Goal: Information Seeking & Learning: Learn about a topic

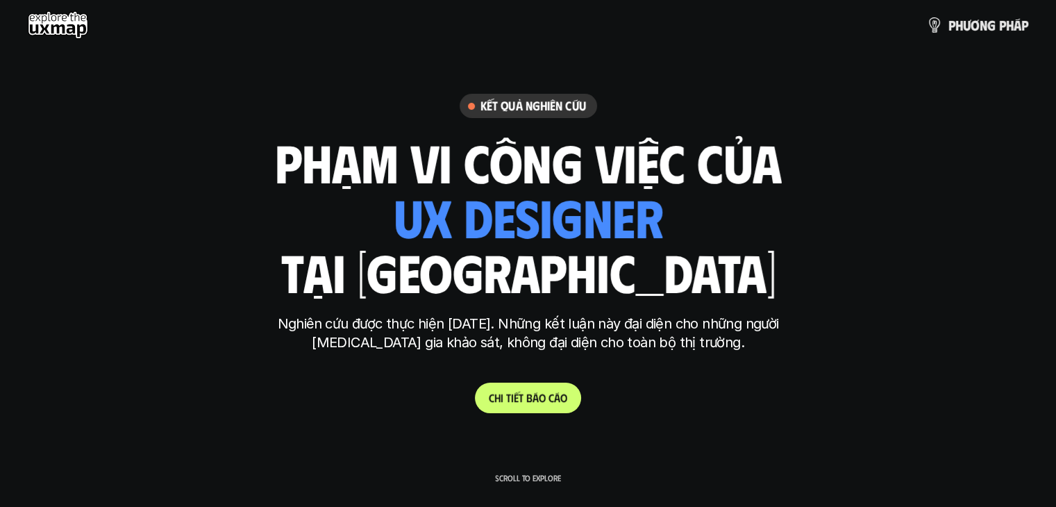
click at [557, 391] on p "C h i t i ế t b á o c á o" at bounding box center [528, 397] width 78 height 13
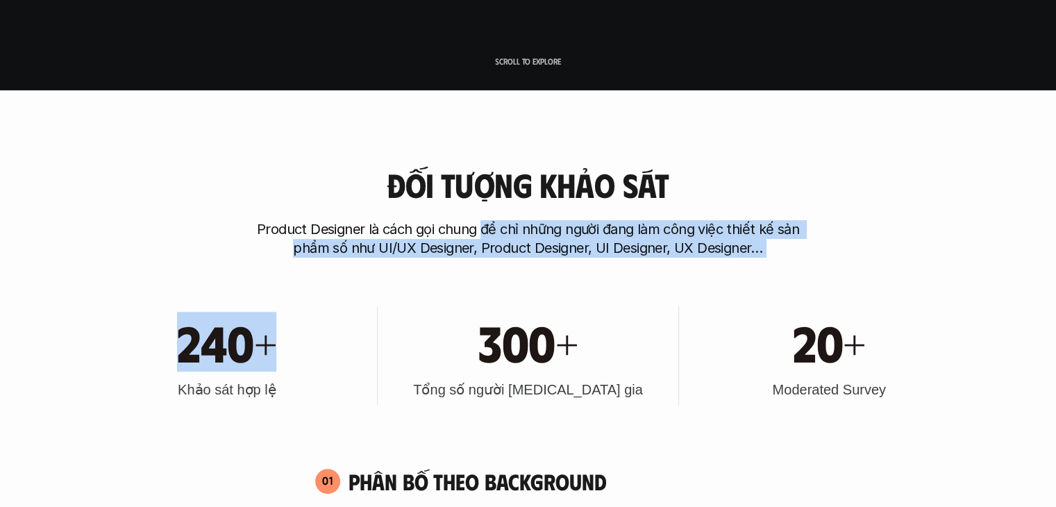
drag, startPoint x: 485, startPoint y: 229, endPoint x: 333, endPoint y: 312, distance: 172.4
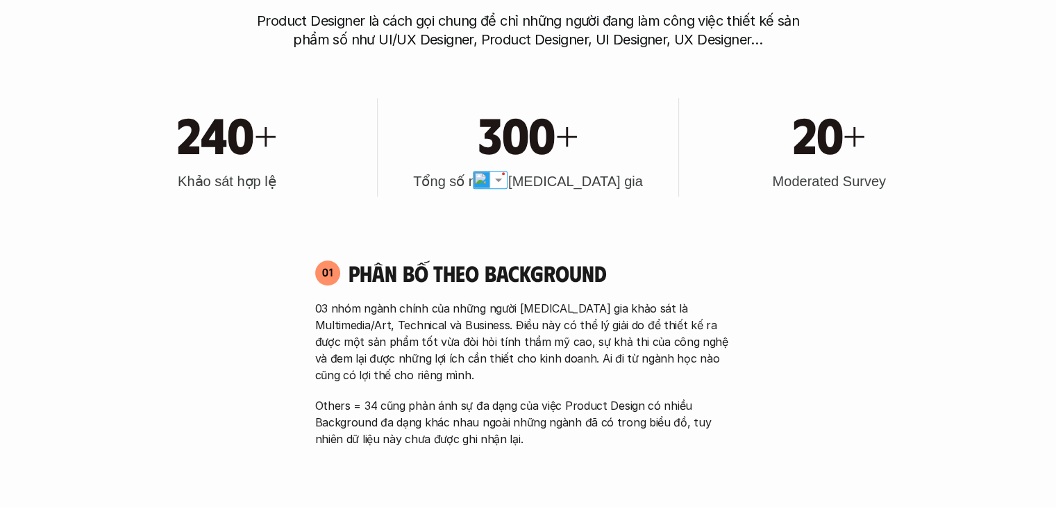
click at [340, 280] on div "01 Phân bố theo background" at bounding box center [528, 272] width 426 height 27
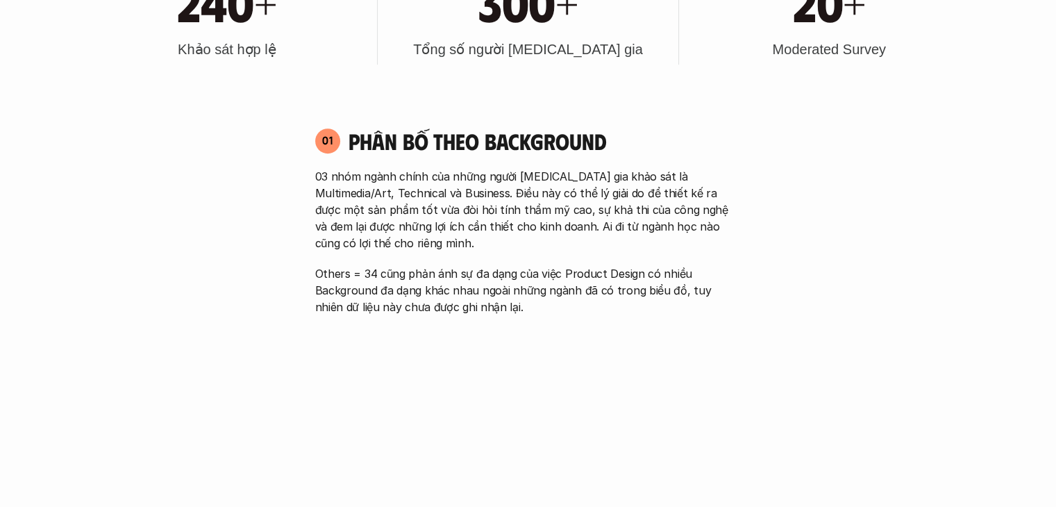
scroll to position [764, 0]
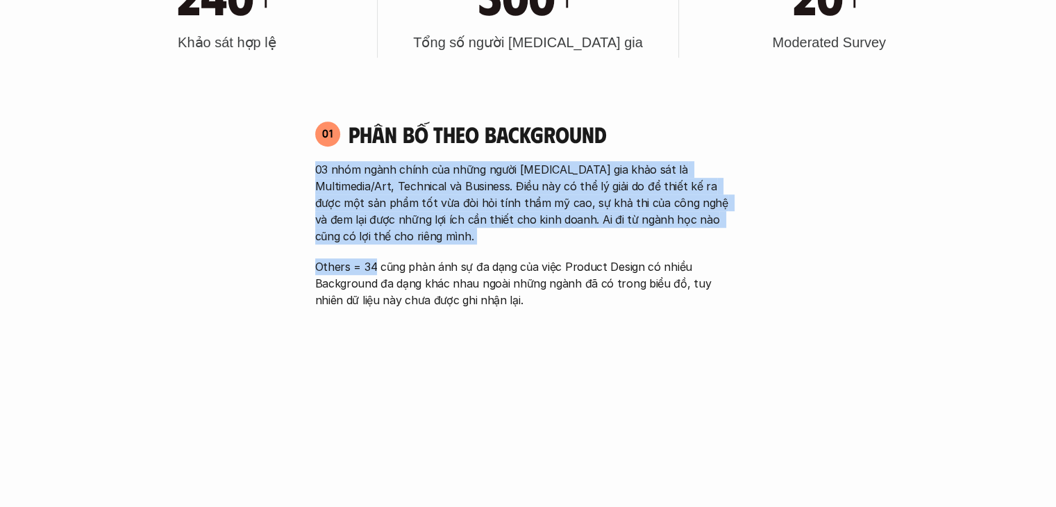
drag, startPoint x: 313, startPoint y: 168, endPoint x: 372, endPoint y: 265, distance: 113.7
click at [372, 265] on div "01 Phân bố theo background 03 nhóm ngành chính của những người [MEDICAL_DATA] g…" at bounding box center [528, 214] width 451 height 188
click at [372, 265] on p "Others = 34 cũng phản ánh sự đa dạng của việc Product Design có nhiều Backgroun…" at bounding box center [528, 283] width 426 height 50
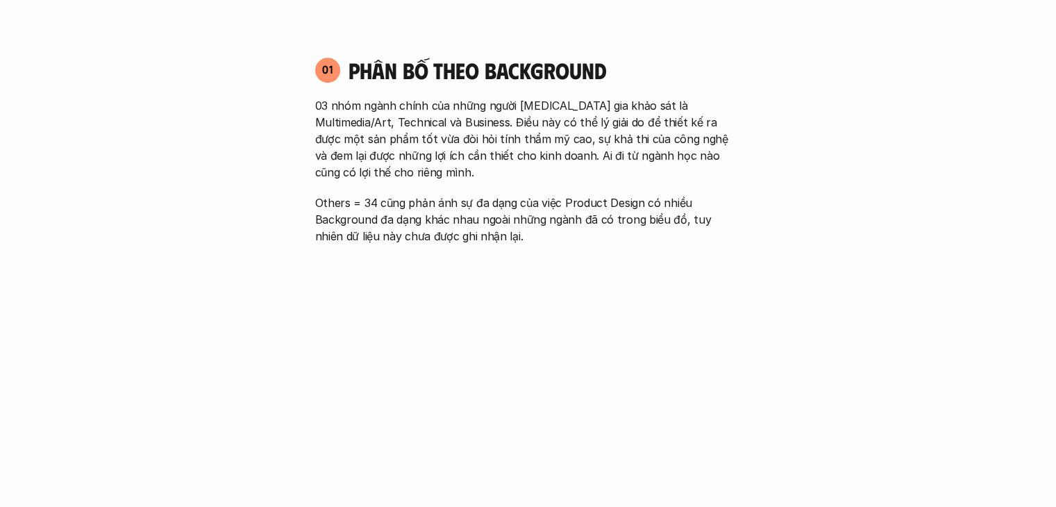
scroll to position [833, 0]
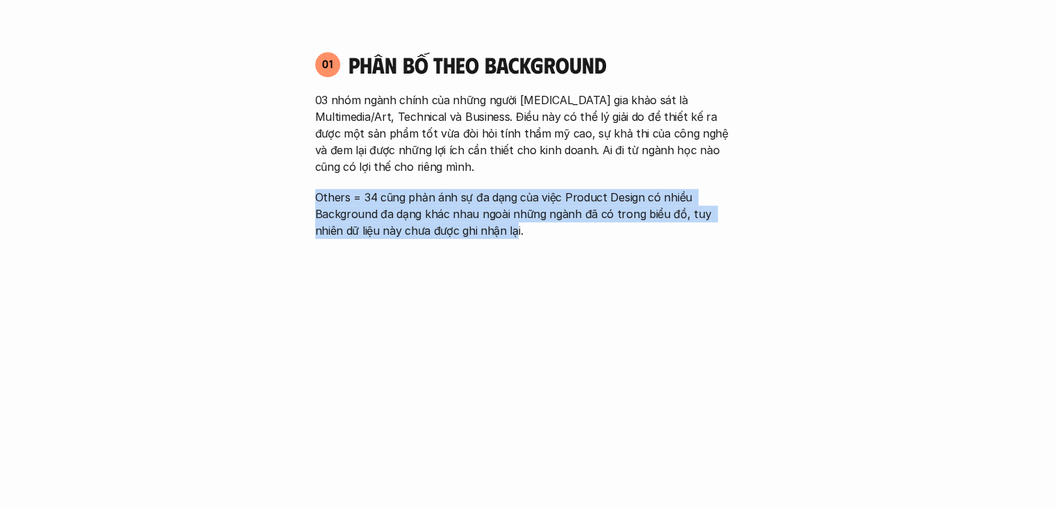
drag, startPoint x: 302, startPoint y: 198, endPoint x: 480, endPoint y: 234, distance: 181.4
click at [480, 233] on div "01 Phân bố theo background 03 nhóm ngành chính của những người [MEDICAL_DATA] g…" at bounding box center [528, 145] width 451 height 188
click at [360, 220] on p "Others = 34 cũng phản ánh sự đa dạng của việc Product Design có nhiều Backgroun…" at bounding box center [528, 214] width 426 height 50
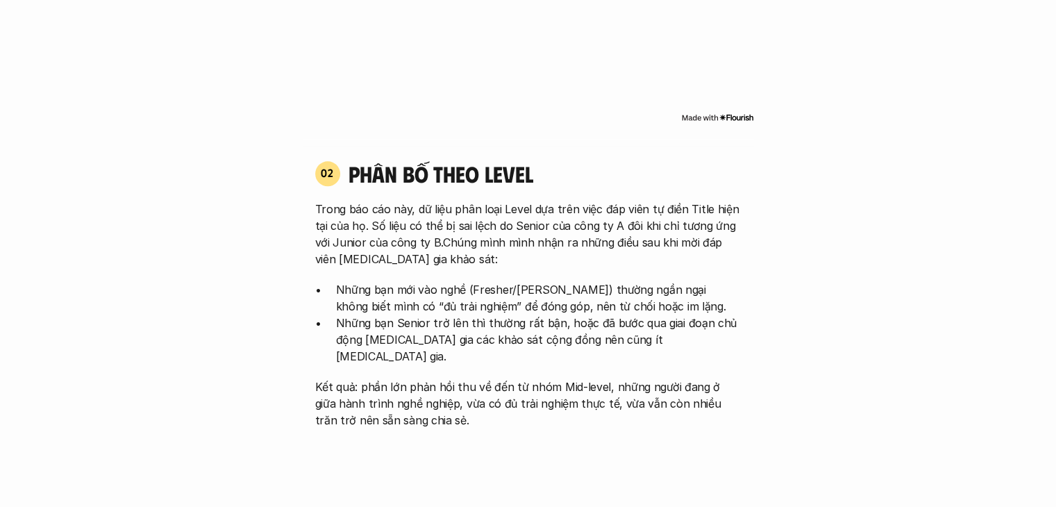
scroll to position [1250, 0]
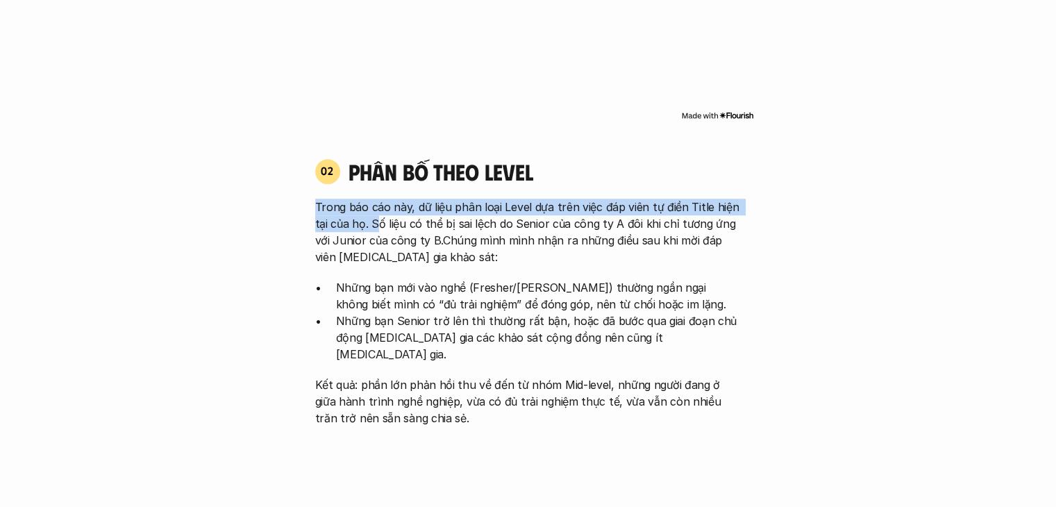
drag, startPoint x: 315, startPoint y: 196, endPoint x: 376, endPoint y: 225, distance: 67.7
click at [376, 225] on div "02 phân bố theo Level Trong báo cáo này, dữ liệu phân loại Level dựa trên việc …" at bounding box center [528, 292] width 451 height 269
click at [376, 225] on p "Trong báo cáo này, dữ liệu phân loại Level dựa trên việc đáp viên tự điền Title…" at bounding box center [528, 232] width 426 height 67
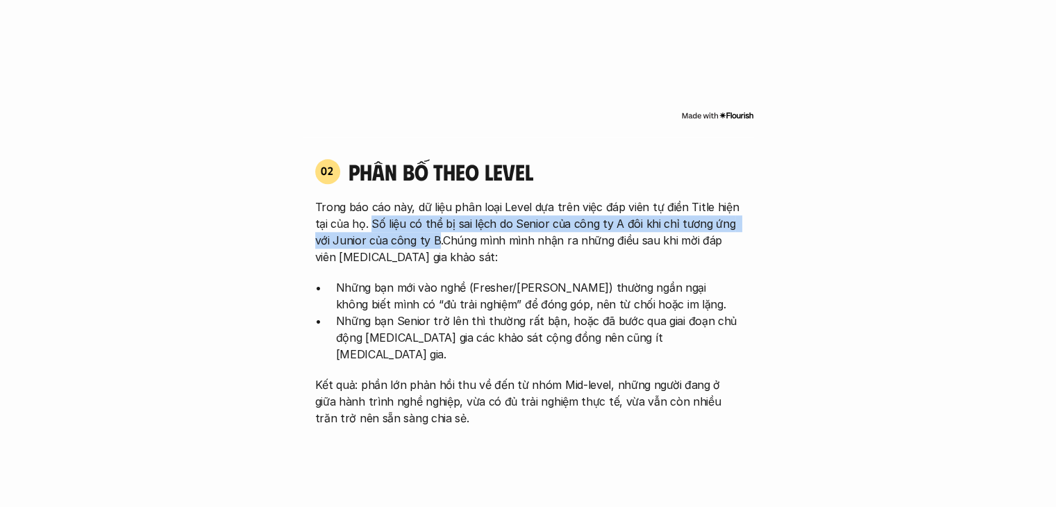
drag, startPoint x: 370, startPoint y: 221, endPoint x: 433, endPoint y: 242, distance: 66.5
click at [433, 242] on p "Trong báo cáo này, dữ liệu phân loại Level dựa trên việc đáp viên tự điền Title…" at bounding box center [528, 232] width 426 height 67
click at [423, 228] on p "Trong báo cáo này, dữ liệu phân loại Level dựa trên việc đáp viên tự điền Title…" at bounding box center [528, 232] width 426 height 67
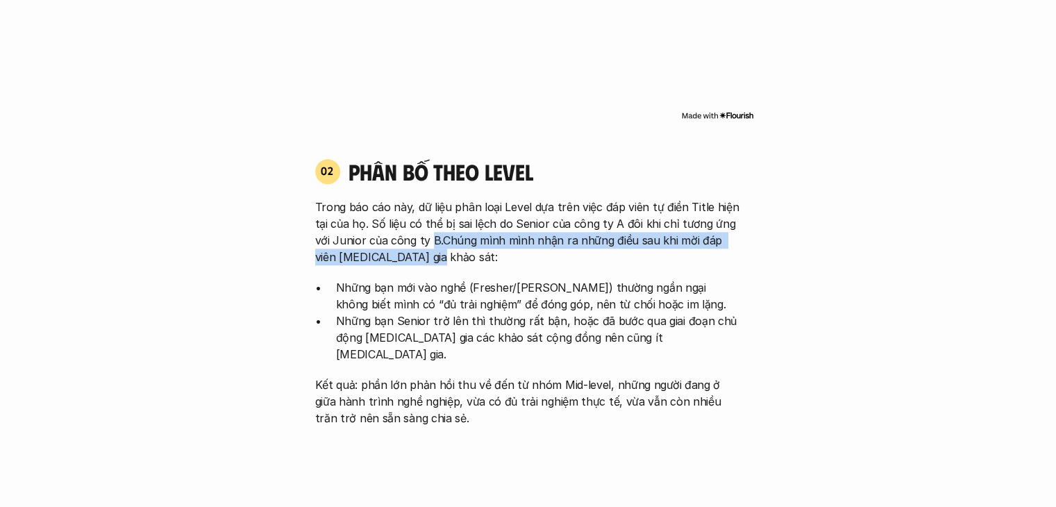
drag, startPoint x: 433, startPoint y: 236, endPoint x: 419, endPoint y: 251, distance: 20.2
click at [419, 251] on p "Trong báo cáo này, dữ liệu phân loại Level dựa trên việc đáp viên tự điền Title…" at bounding box center [528, 232] width 426 height 67
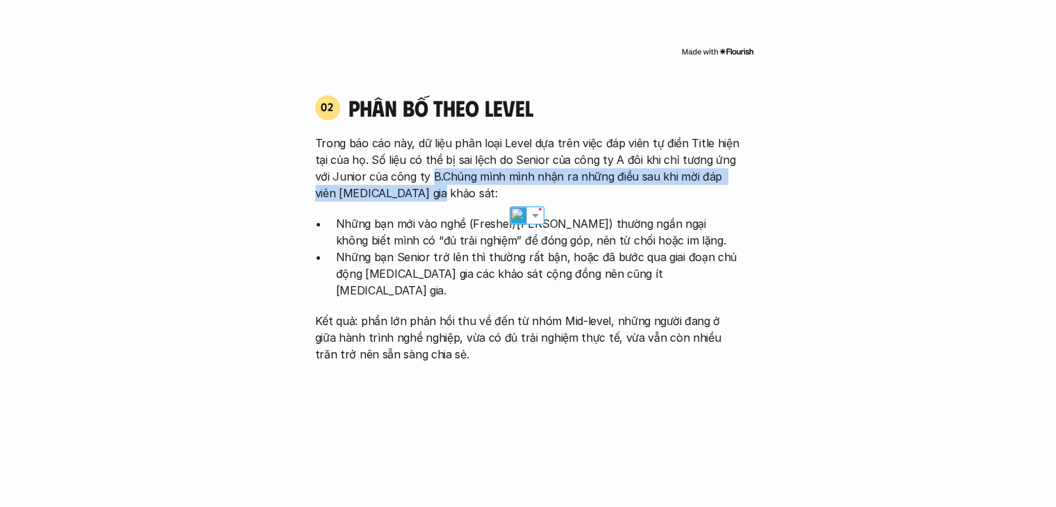
scroll to position [1319, 0]
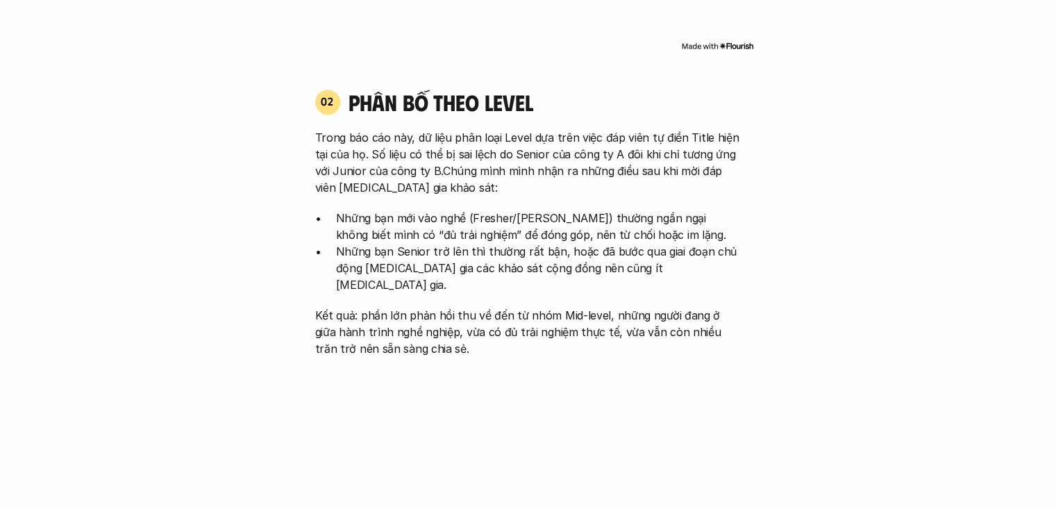
click at [380, 211] on p "Những bạn mới vào nghề (Fresher/[PERSON_NAME]) thường ngần ngại không biết mình…" at bounding box center [538, 226] width 405 height 33
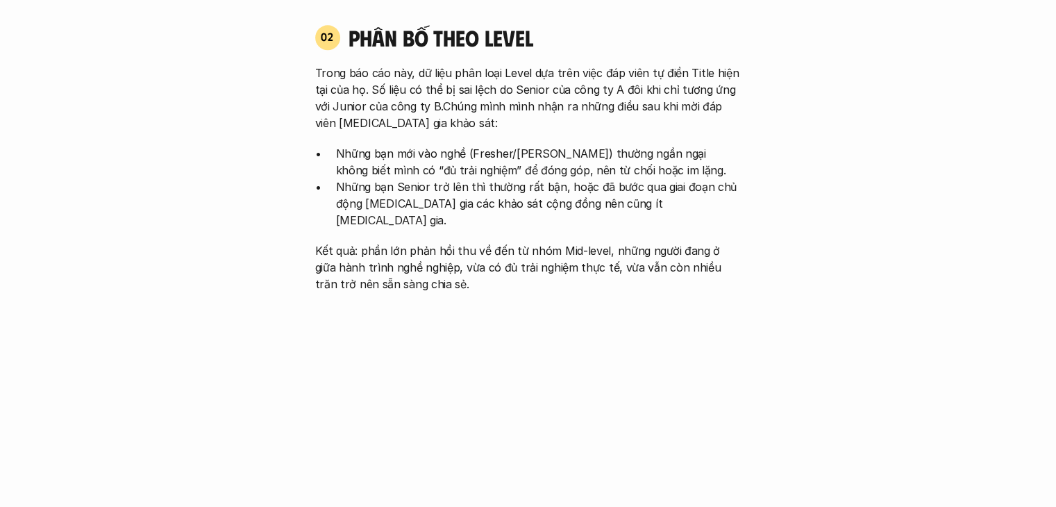
scroll to position [1388, 0]
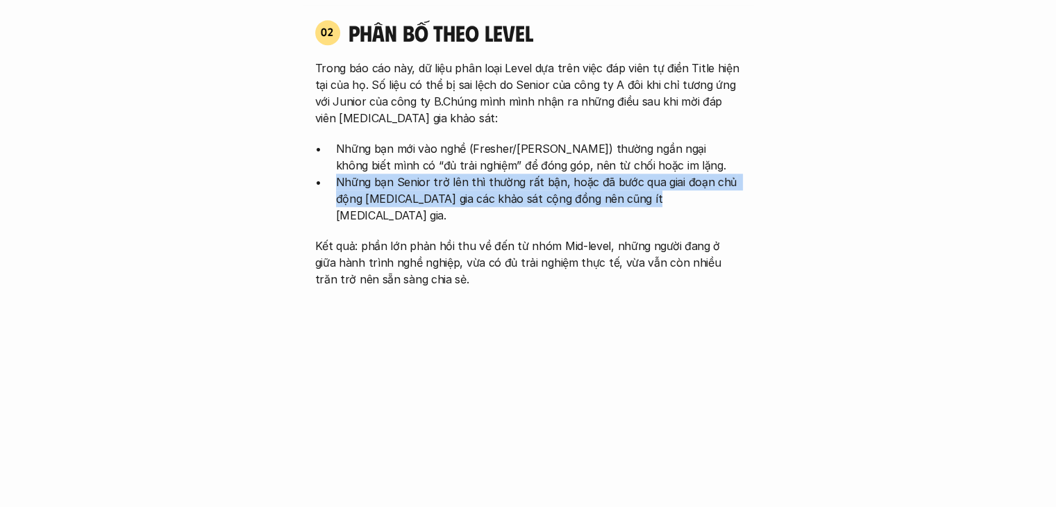
drag, startPoint x: 333, startPoint y: 183, endPoint x: 657, endPoint y: 201, distance: 324.0
click at [657, 201] on ul "Những bạn mới vào nghề (Fresher/[PERSON_NAME]) thường ngần ngại không biết mình…" at bounding box center [528, 181] width 426 height 83
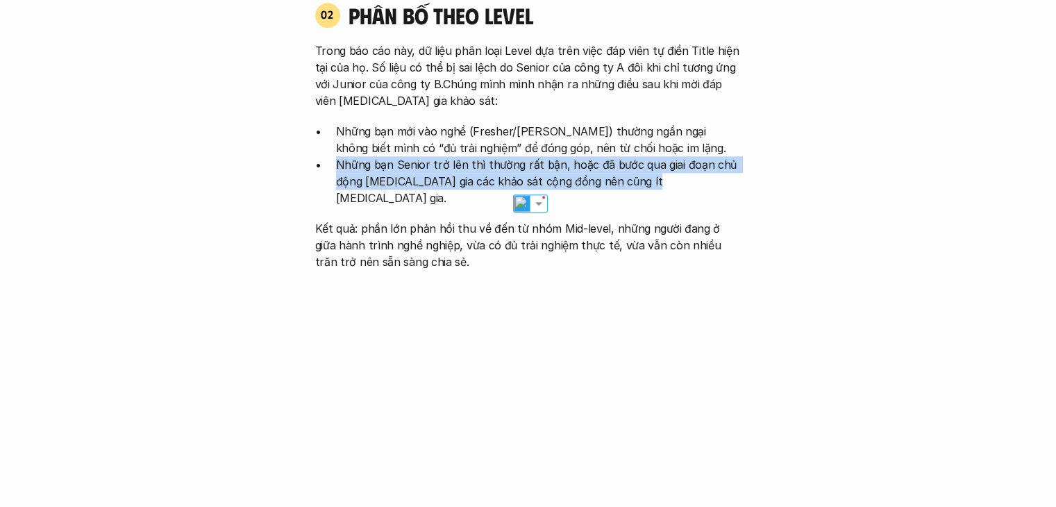
scroll to position [1458, 0]
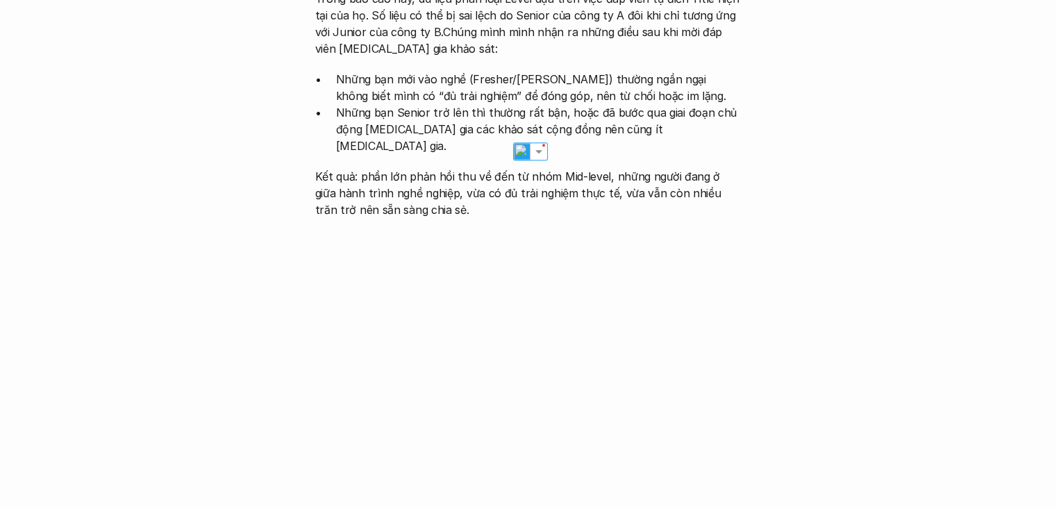
click at [364, 168] on p "Kết quả: phần lớn phản hồi thu về đến từ nhóm Mid-level, những người đang ở giữ…" at bounding box center [528, 193] width 426 height 50
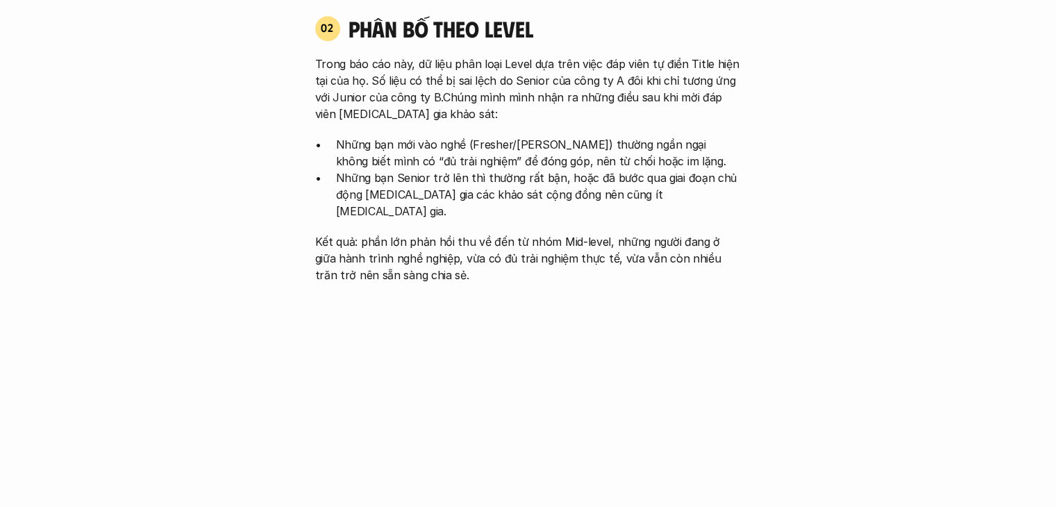
scroll to position [1388, 0]
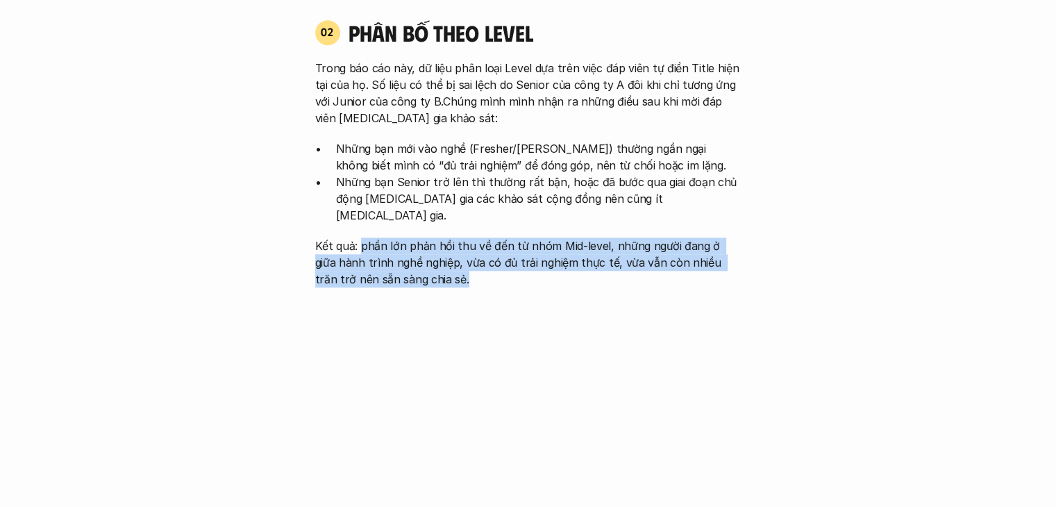
drag, startPoint x: 362, startPoint y: 226, endPoint x: 473, endPoint y: 256, distance: 115.9
click at [473, 256] on p "Kết quả: phần lớn phản hồi thu về đến từ nhóm Mid-level, những người đang ở giữ…" at bounding box center [528, 262] width 426 height 50
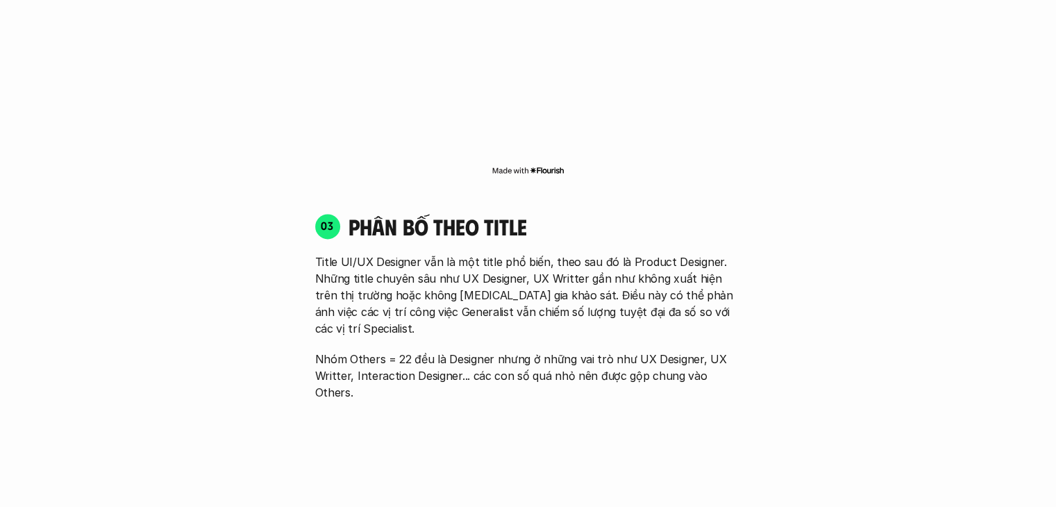
scroll to position [1873, 0]
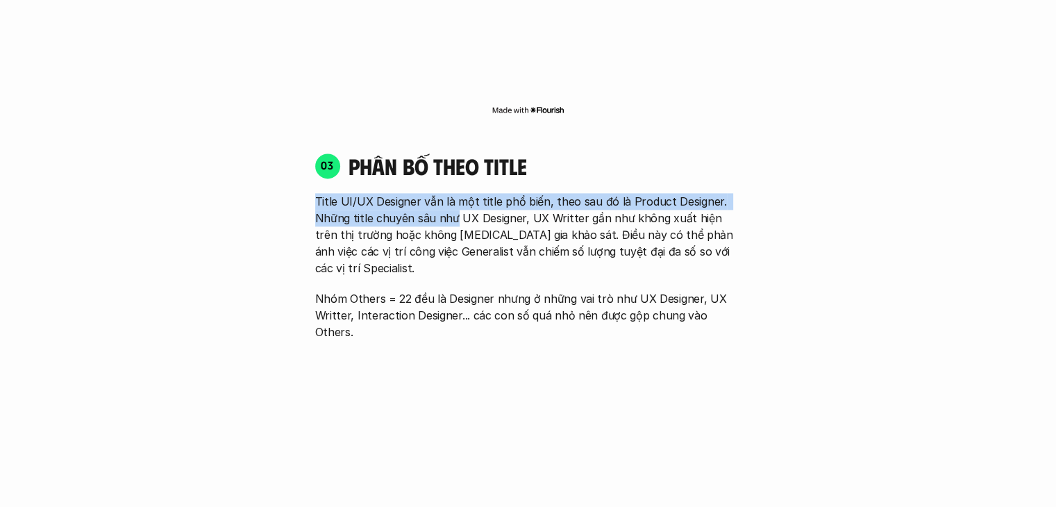
drag, startPoint x: 316, startPoint y: 176, endPoint x: 453, endPoint y: 200, distance: 138.8
click at [453, 200] on p "Title UI/UX Designer vẫn là một title phổ biến, theo sau đó là Product Designer…" at bounding box center [528, 234] width 426 height 83
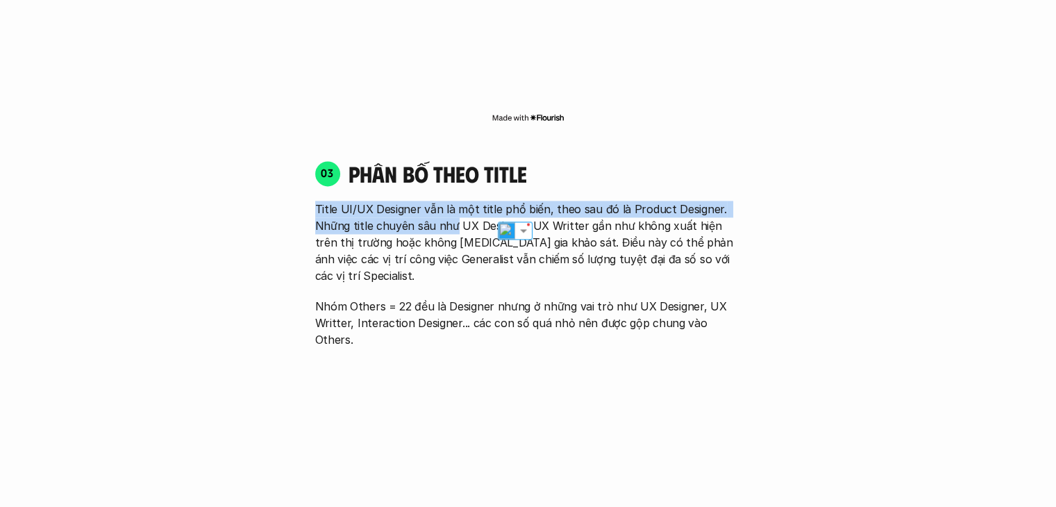
scroll to position [1804, 0]
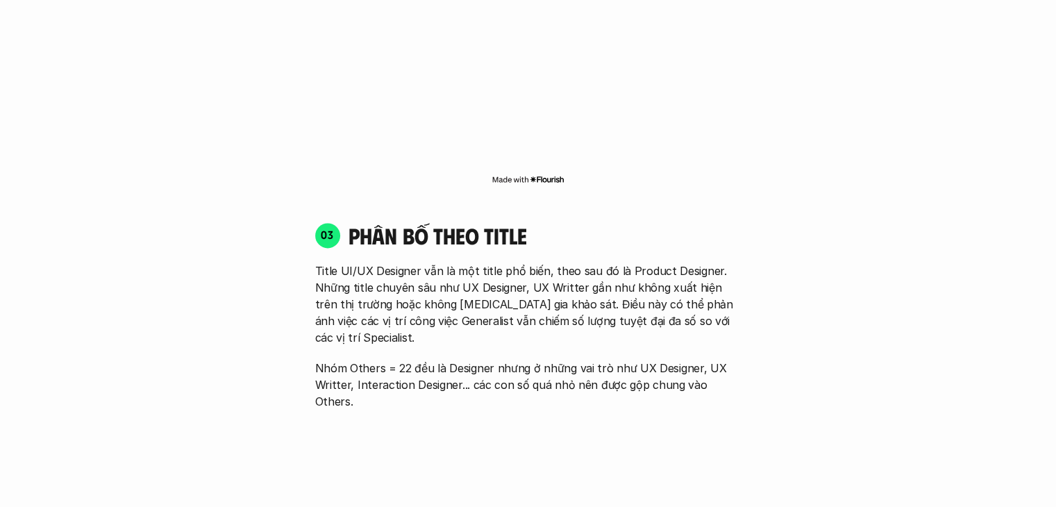
click at [453, 208] on div "03 phân bố theo title Title UI/UX Designer vẫn là một title phổ biến, theo sau …" at bounding box center [528, 431] width 451 height 447
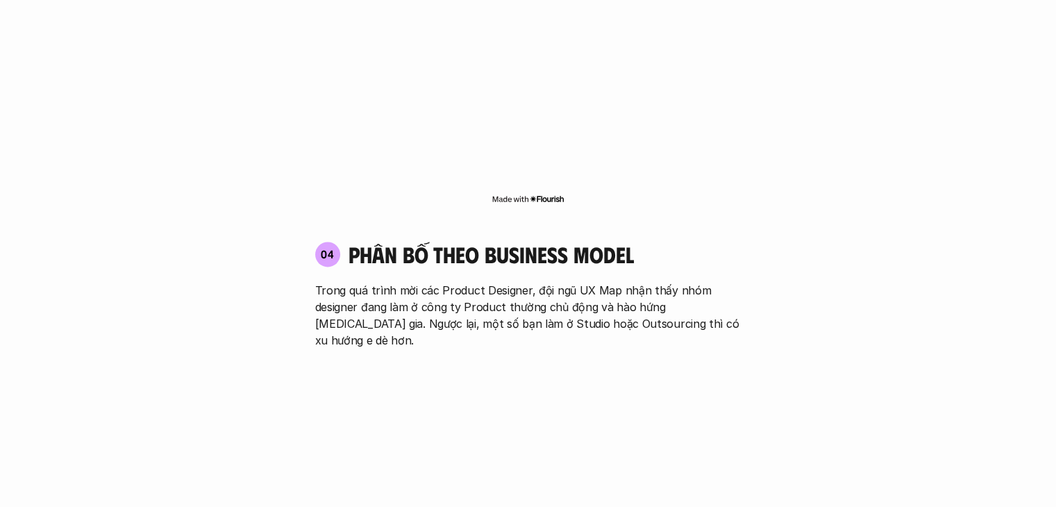
scroll to position [2290, 0]
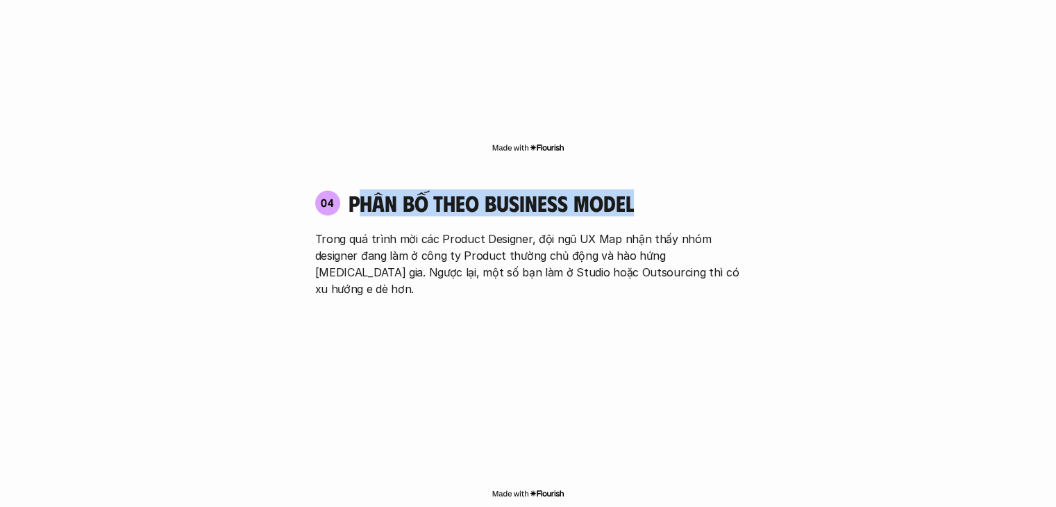
drag, startPoint x: 364, startPoint y: 153, endPoint x: 630, endPoint y: 157, distance: 265.9
click at [630, 190] on h4 "phân bố theo business model" at bounding box center [491, 203] width 285 height 26
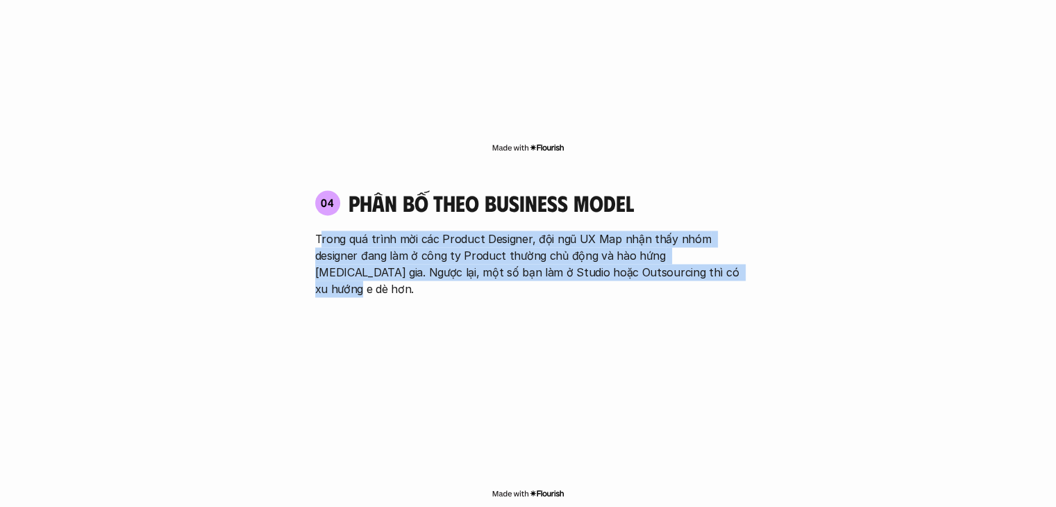
drag, startPoint x: 319, startPoint y: 175, endPoint x: 716, endPoint y: 218, distance: 399.4
click at [716, 218] on div "04 phân bố theo business model Trong quá trình mời các Product Designer, đội ng…" at bounding box center [528, 243] width 451 height 107
click at [716, 230] on p "Trong quá trình mời các Product Designer, đội ngũ UX Map nhận thấy nhóm designe…" at bounding box center [528, 263] width 426 height 67
drag, startPoint x: 499, startPoint y: 208, endPoint x: 287, endPoint y: 178, distance: 214.4
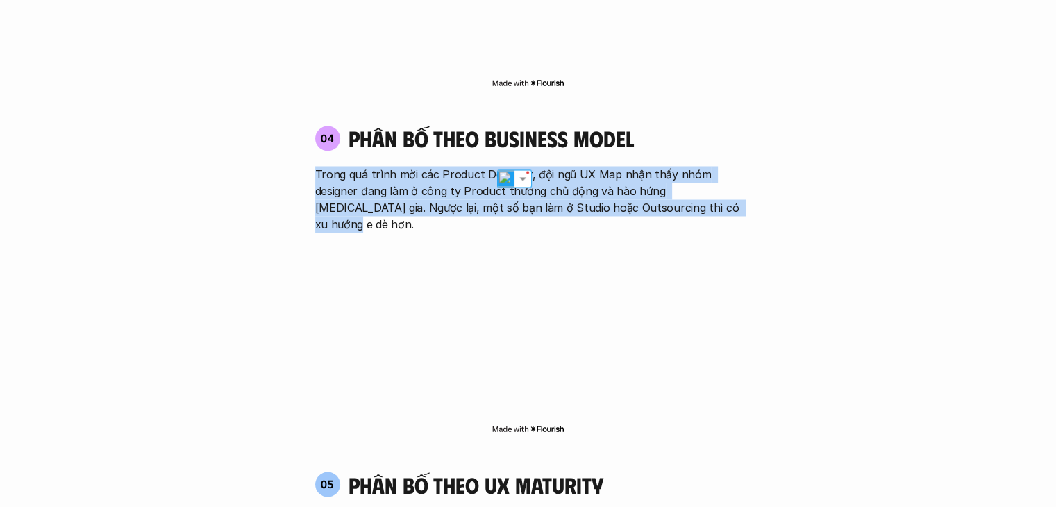
scroll to position [2359, 0]
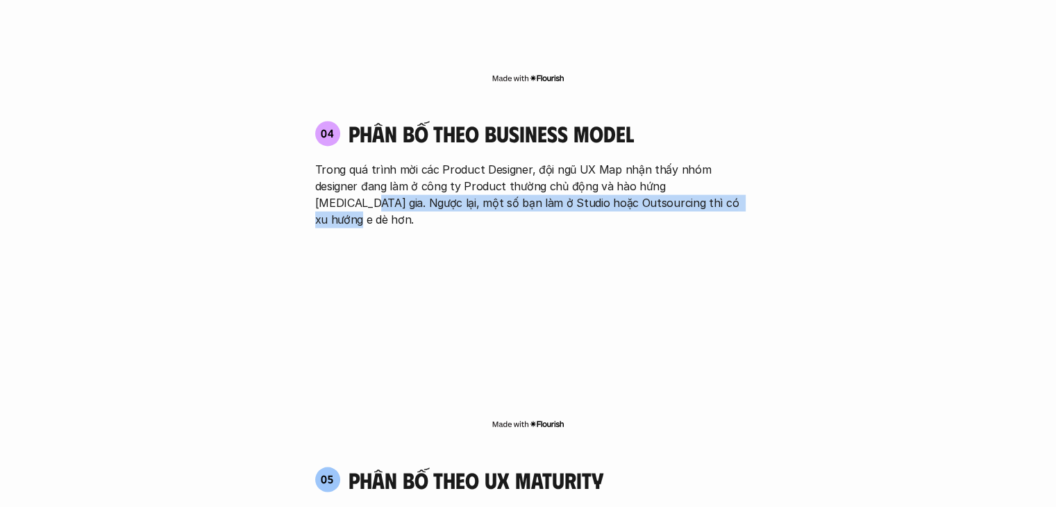
drag, startPoint x: 308, startPoint y: 156, endPoint x: 719, endPoint y: 155, distance: 411.7
click at [719, 155] on div "04 phân bố theo business model Trong quá trình mời các Product Designer, đội ng…" at bounding box center [528, 173] width 451 height 107
click at [719, 161] on p "Trong quá trình mời các Product Designer, đội ngũ UX Map nhận thấy nhóm designe…" at bounding box center [528, 194] width 426 height 67
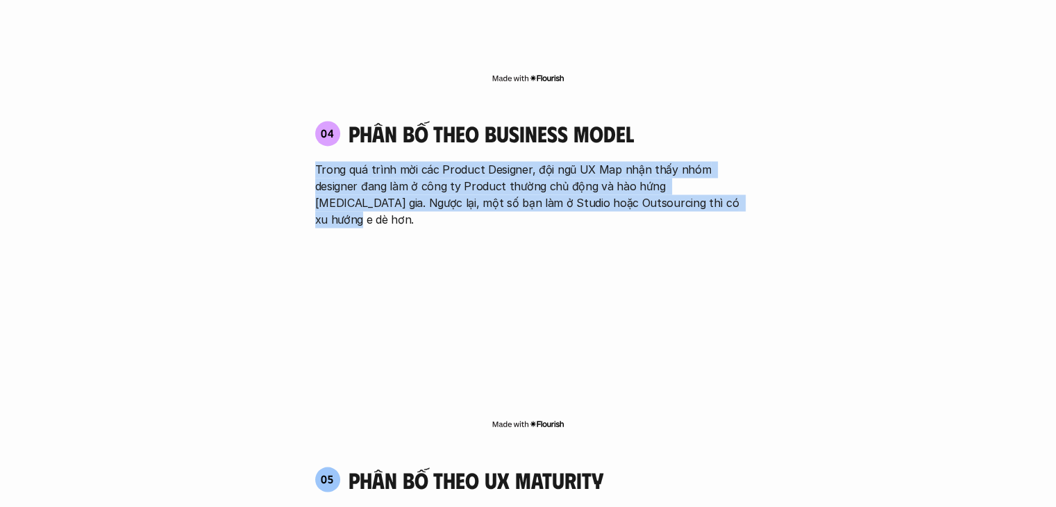
drag, startPoint x: 536, startPoint y: 153, endPoint x: 252, endPoint y: 113, distance: 286.8
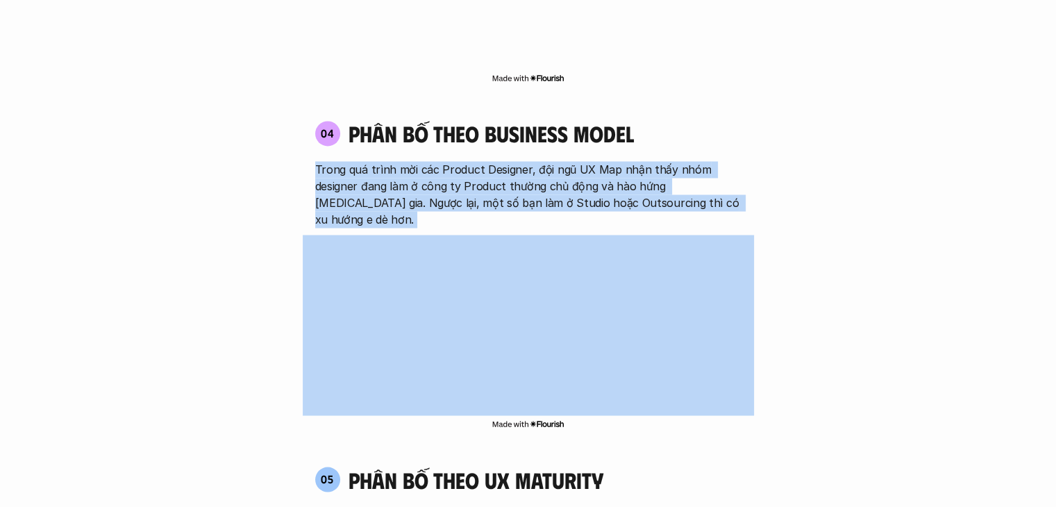
drag, startPoint x: 252, startPoint y: 113, endPoint x: 718, endPoint y: 158, distance: 467.9
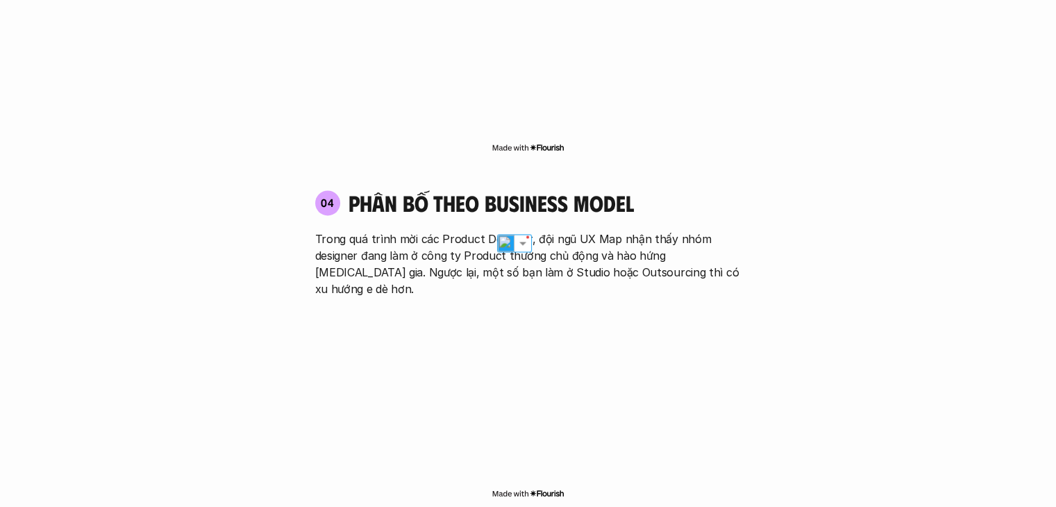
drag, startPoint x: 716, startPoint y: 156, endPoint x: 710, endPoint y: 151, distance: 8.4
click at [710, 190] on div "04 phân bố theo business model" at bounding box center [528, 203] width 426 height 26
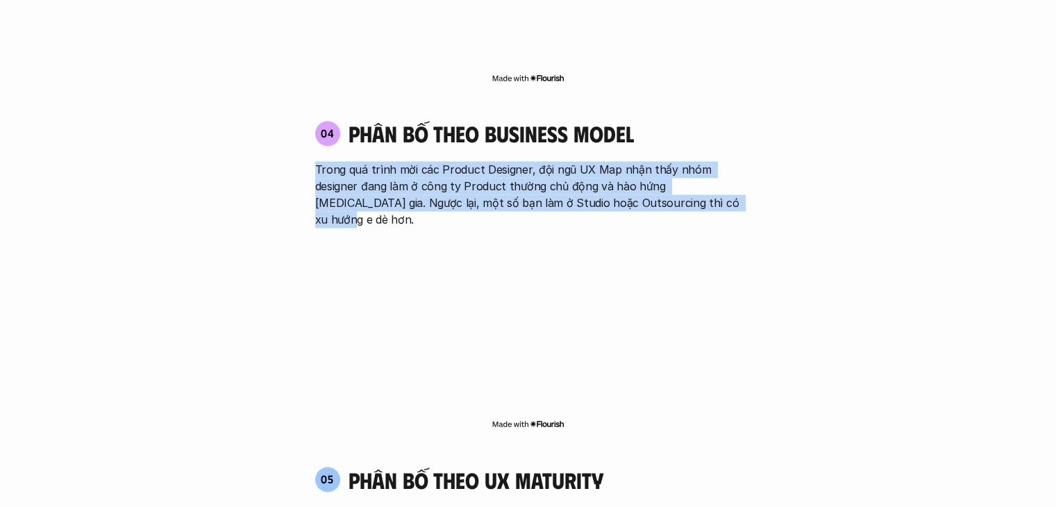
drag, startPoint x: 710, startPoint y: 151, endPoint x: 307, endPoint y: 119, distance: 403.9
click at [307, 120] on div "04 phân bố theo business model Trong quá trình mời các Product Designer, đội ng…" at bounding box center [528, 173] width 451 height 107
drag, startPoint x: 307, startPoint y: 119, endPoint x: 711, endPoint y: 149, distance: 405.1
click at [711, 149] on div "04 phân bố theo business model Trong quá trình mời các Product Designer, đội ng…" at bounding box center [528, 173] width 451 height 107
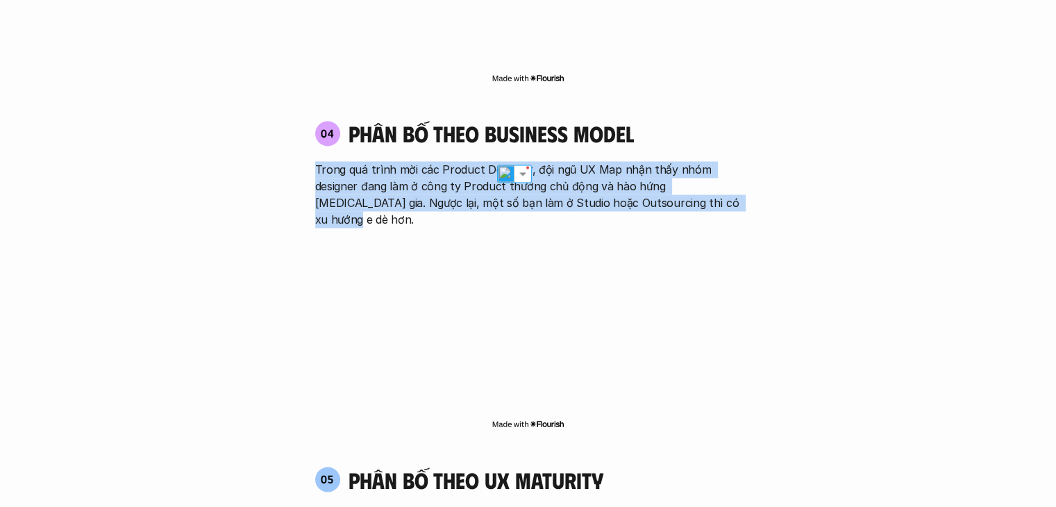
click at [711, 161] on p "Trong quá trình mời các Product Designer, đội ngũ UX Map nhận thấy nhóm designe…" at bounding box center [528, 194] width 426 height 67
drag, startPoint x: 676, startPoint y: 149, endPoint x: 235, endPoint y: 110, distance: 442.6
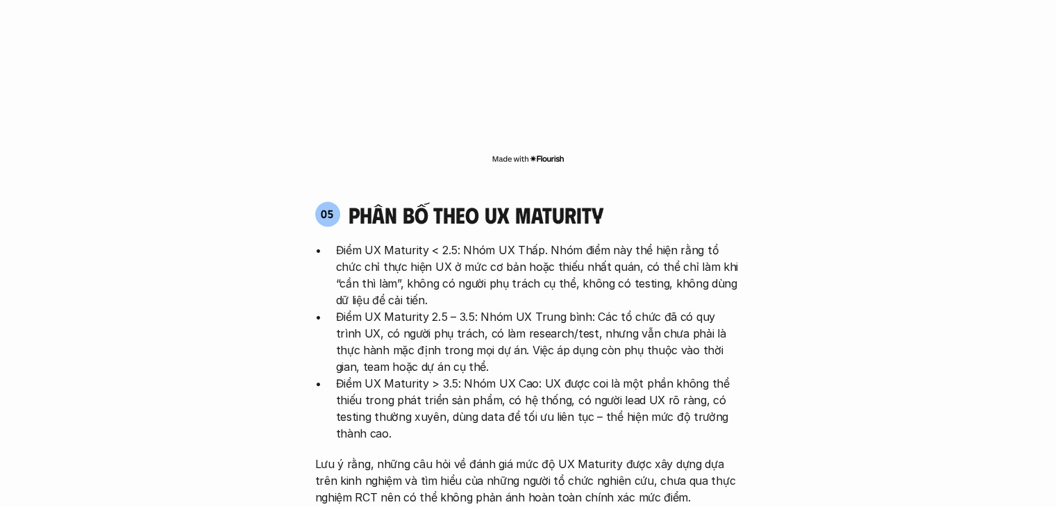
scroll to position [2637, 0]
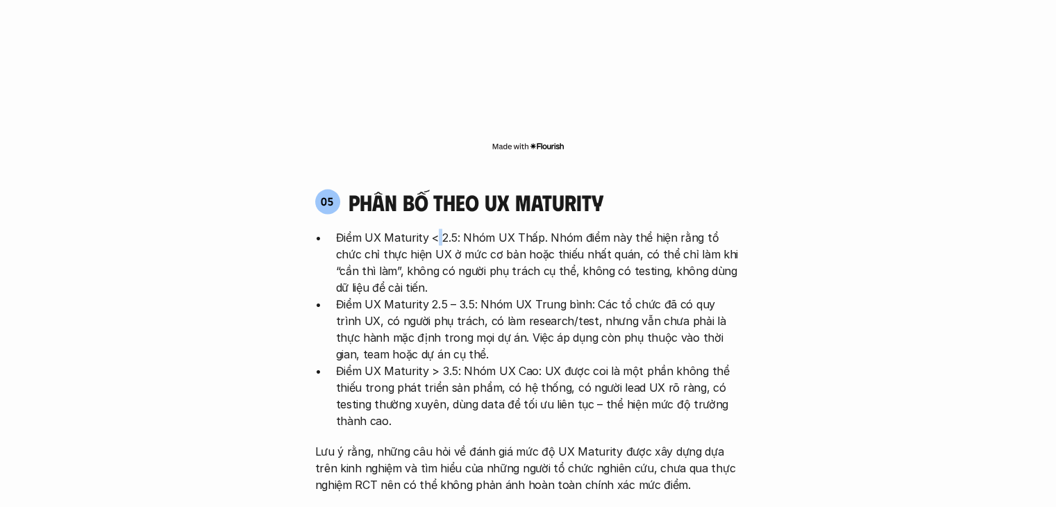
drag, startPoint x: 435, startPoint y: 162, endPoint x: 440, endPoint y: 169, distance: 8.5
click at [440, 228] on p "Điểm UX Maturity < 2.5: Nhóm UX Thấp. Nhóm điểm này thể hiện rằng tổ chức chỉ t…" at bounding box center [538, 261] width 405 height 67
drag, startPoint x: 333, startPoint y: 164, endPoint x: 453, endPoint y: 168, distance: 119.5
click at [453, 228] on ul "Điểm UX Maturity < 2.5: Nhóm UX Thấp. Nhóm điểm này thể hiện rằng tổ chức chỉ t…" at bounding box center [528, 328] width 426 height 200
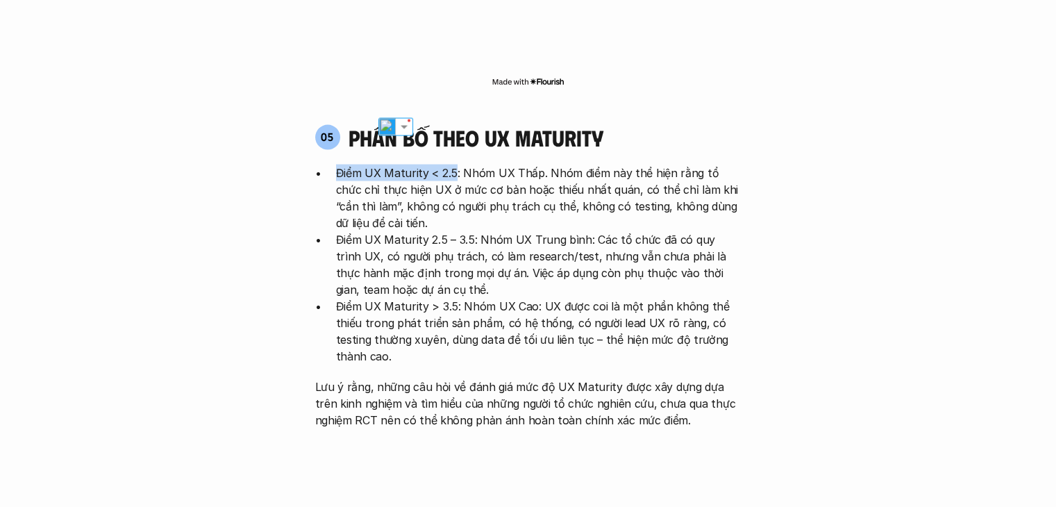
scroll to position [2706, 0]
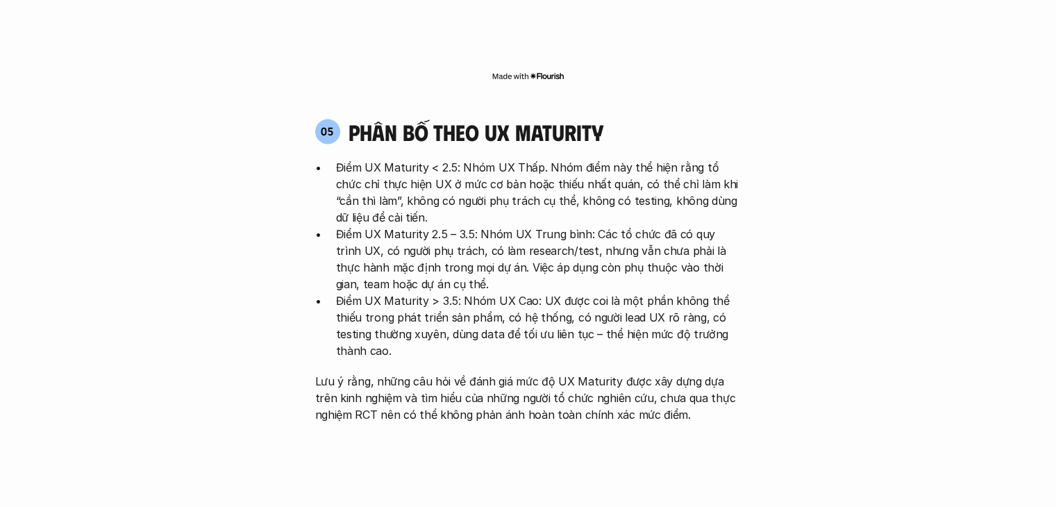
click at [451, 226] on p "Điểm UX Maturity 2.5 – 3.5: Nhóm UX Trung bình: Các tổ chức đã có quy trình UX,…" at bounding box center [538, 259] width 405 height 67
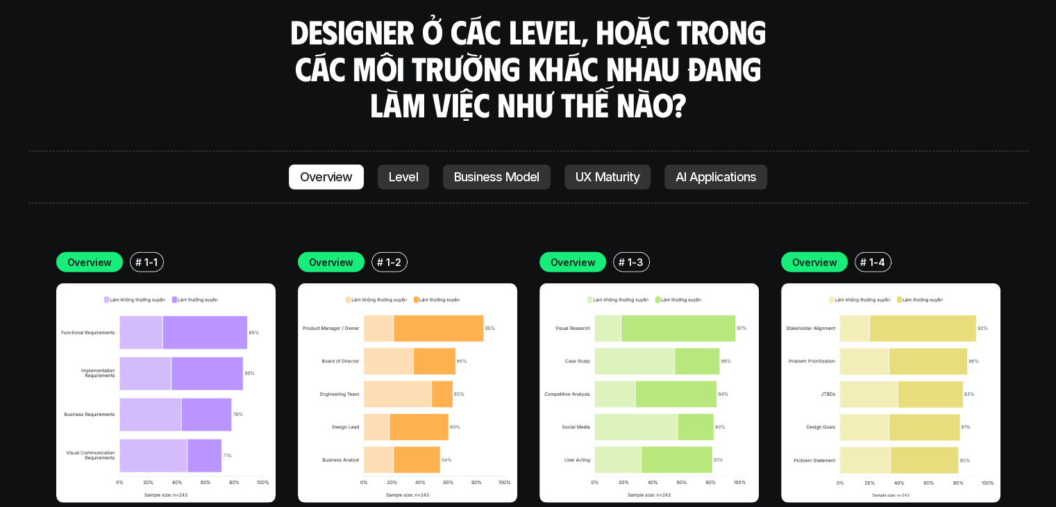
scroll to position [3886, 0]
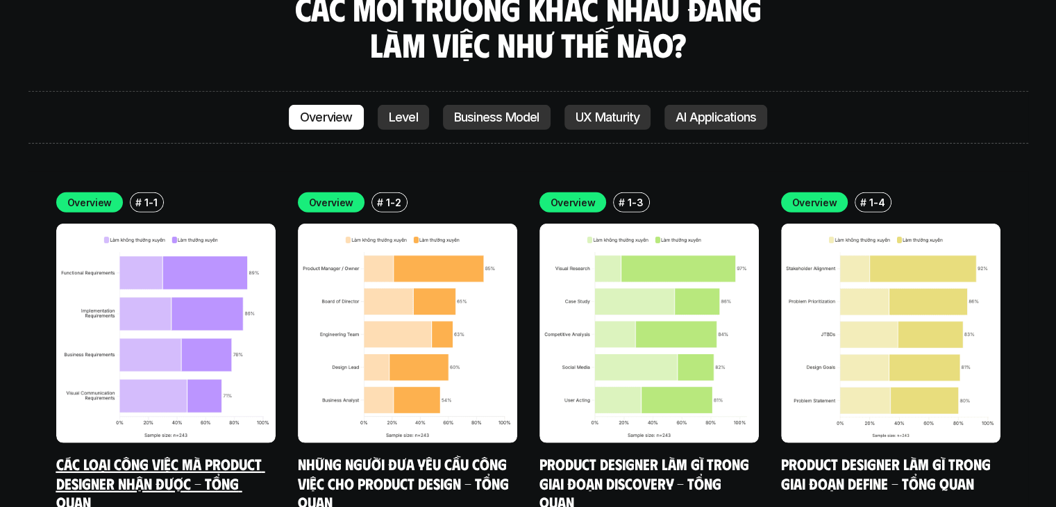
click at [172, 454] on link "Các loại công việc mà Product Designer nhận được - Tổng quan" at bounding box center [160, 482] width 209 height 57
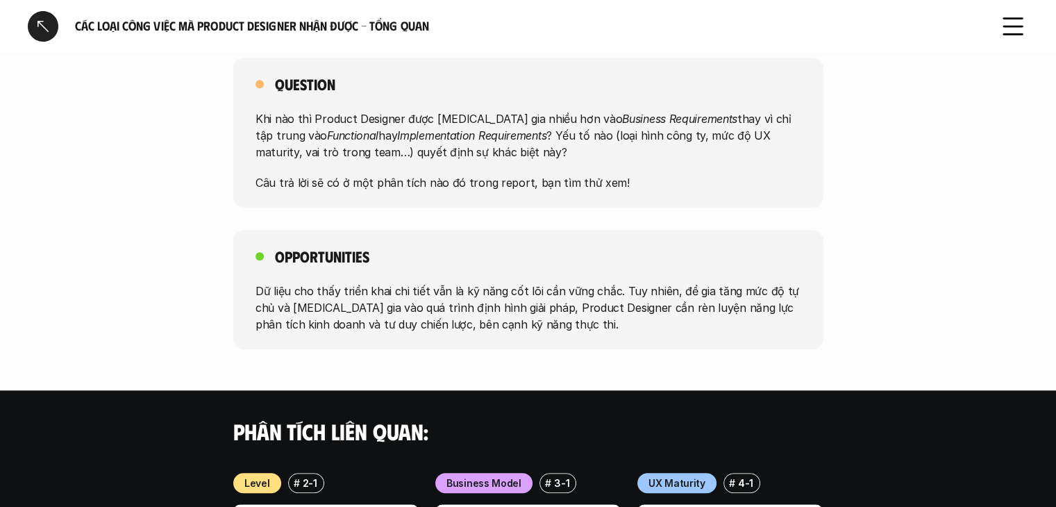
scroll to position [1120, 0]
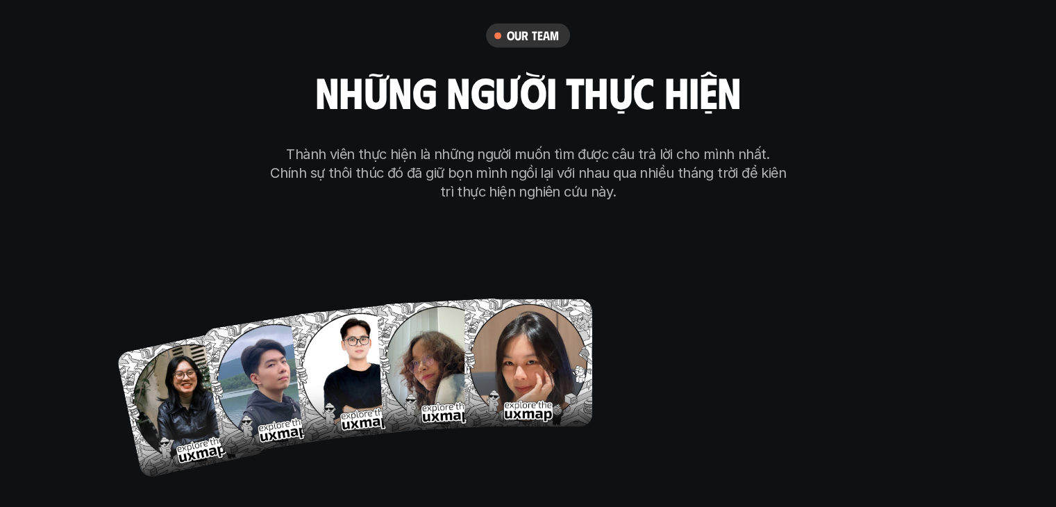
scroll to position [8116, 0]
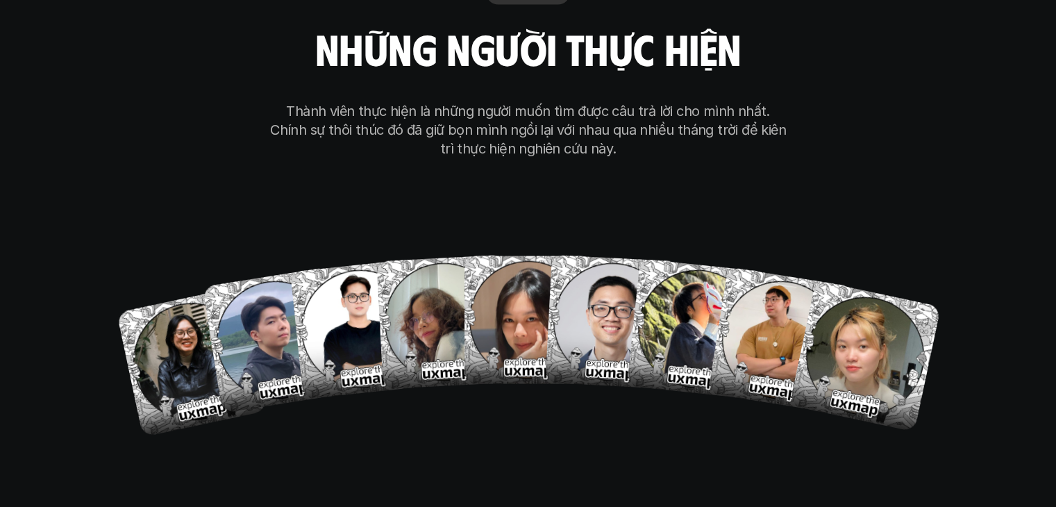
click at [246, 426] on div "our team những người thực hiện Thành viên thực hiện là những người muốn tìm đượ…" at bounding box center [528, 205] width 694 height 698
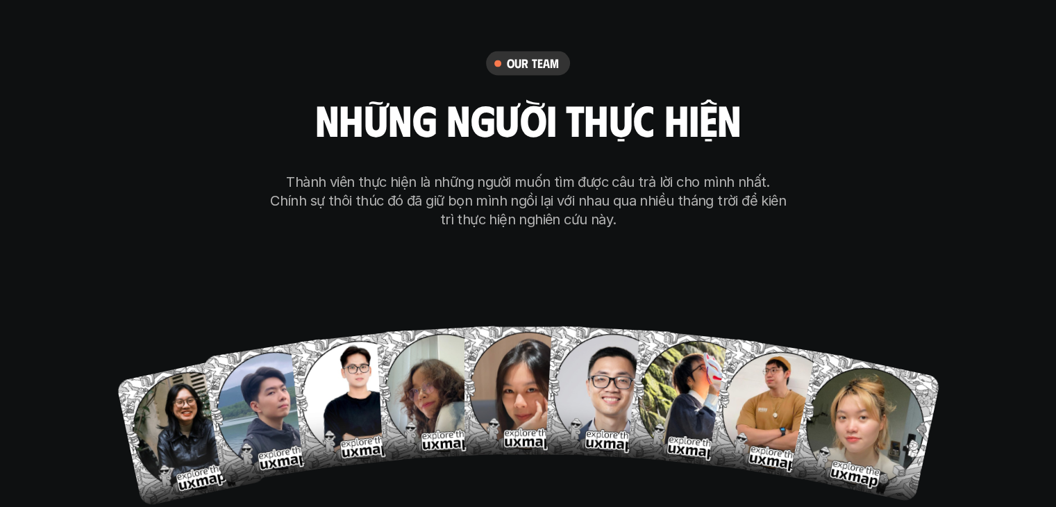
scroll to position [8046, 0]
